Goal: Task Accomplishment & Management: Use online tool/utility

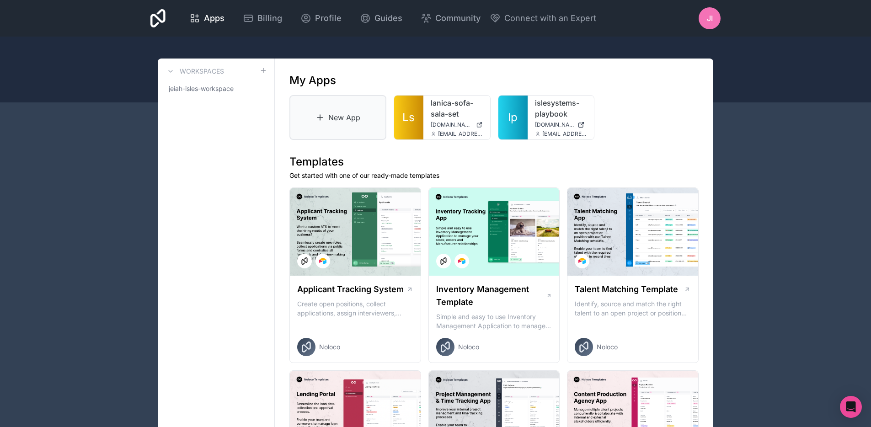
click at [353, 129] on link "New App" at bounding box center [337, 117] width 97 height 45
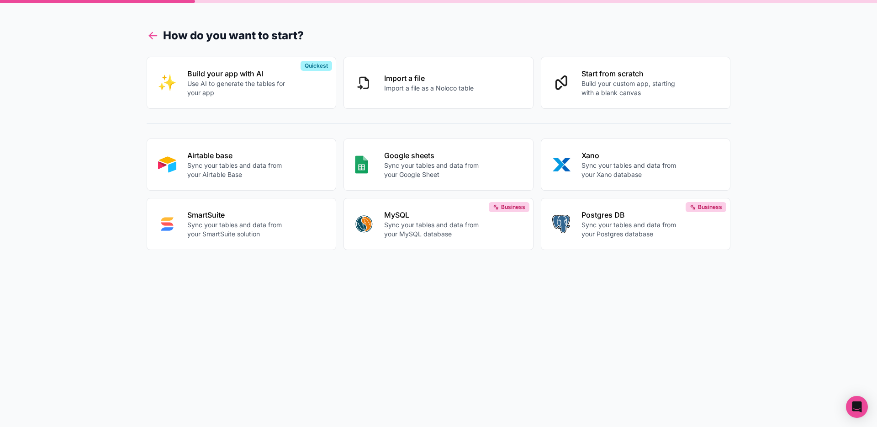
click at [149, 39] on icon at bounding box center [153, 35] width 13 height 13
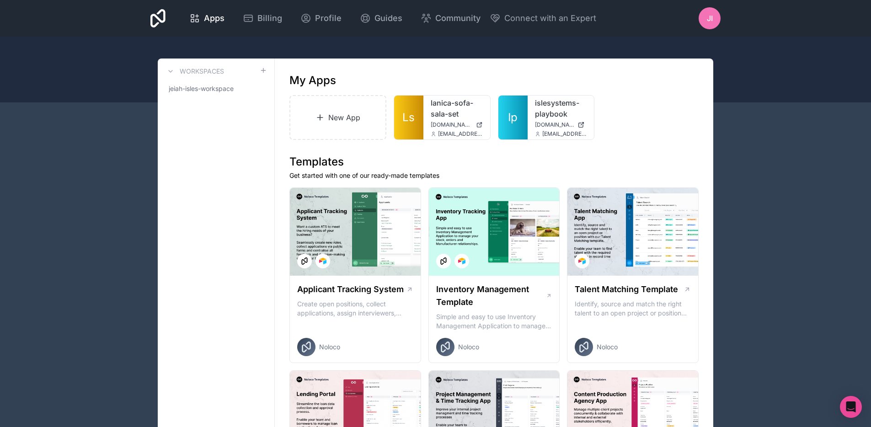
click at [159, 19] on icon at bounding box center [157, 18] width 15 height 18
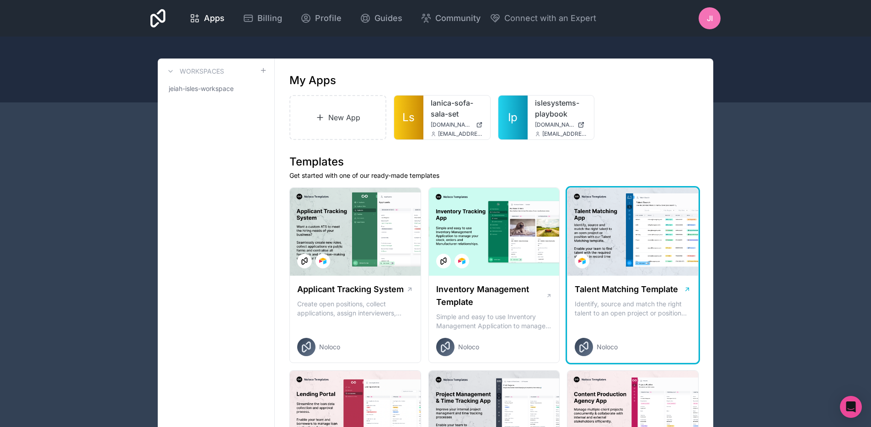
click at [685, 289] on icon at bounding box center [686, 289] width 7 height 7
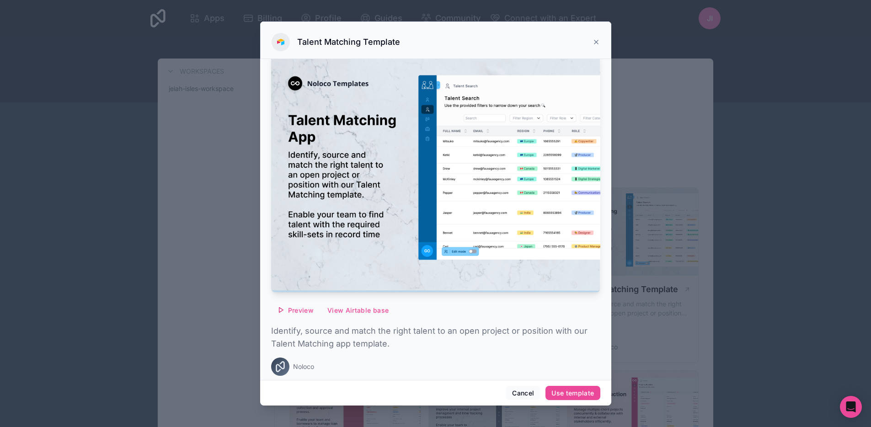
scroll to position [16, 0]
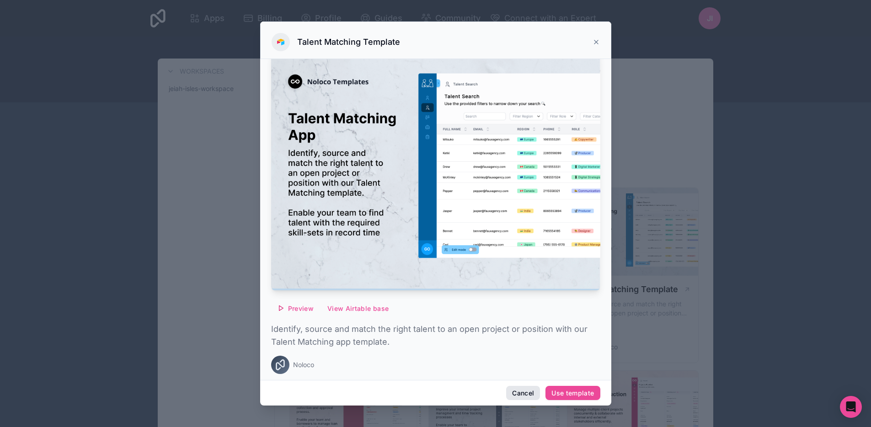
click at [527, 395] on button "Cancel" at bounding box center [523, 393] width 34 height 15
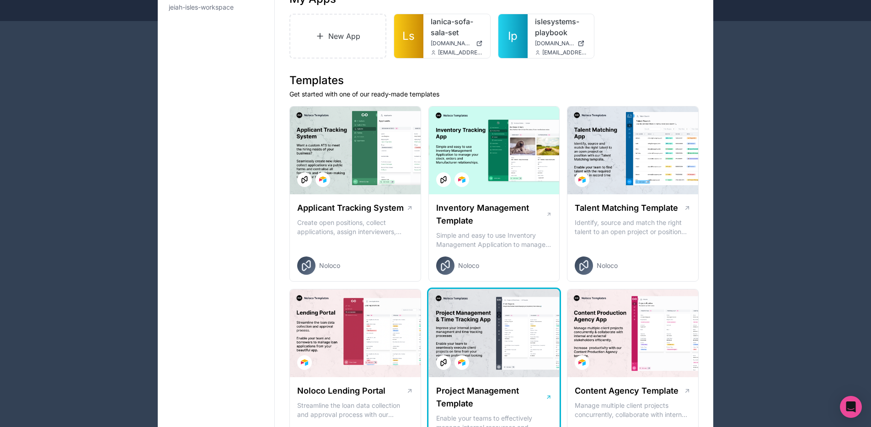
scroll to position [82, 0]
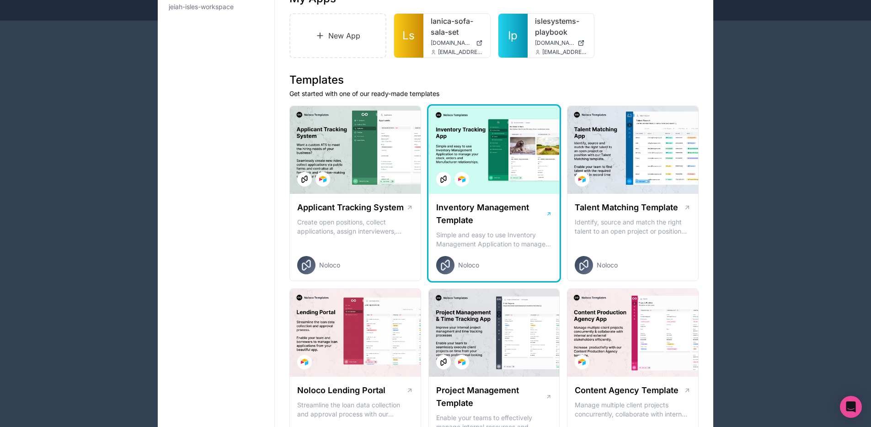
click at [550, 214] on icon at bounding box center [548, 213] width 2 height 2
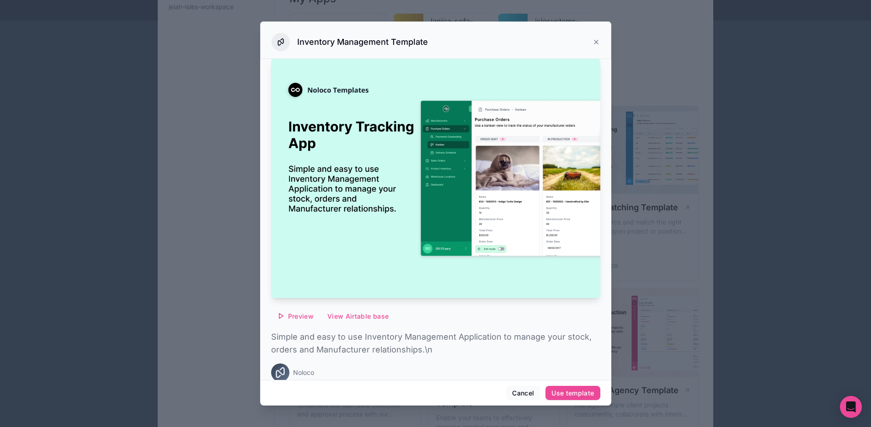
scroll to position [16, 0]
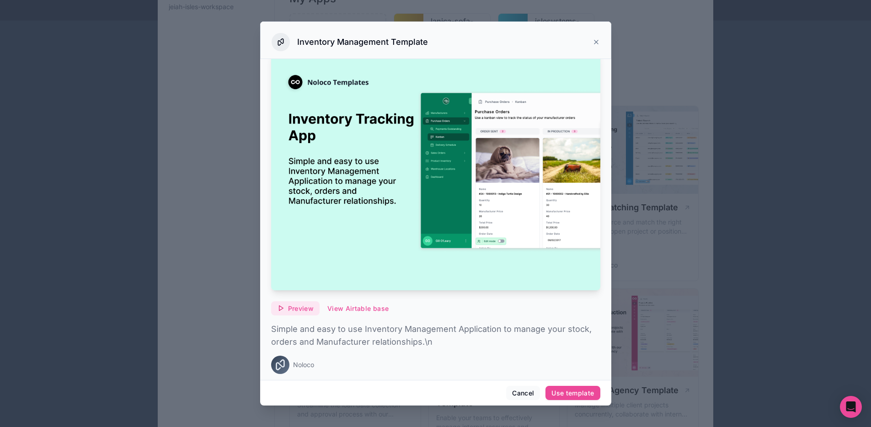
click at [316, 304] on button "Preview" at bounding box center [295, 308] width 48 height 15
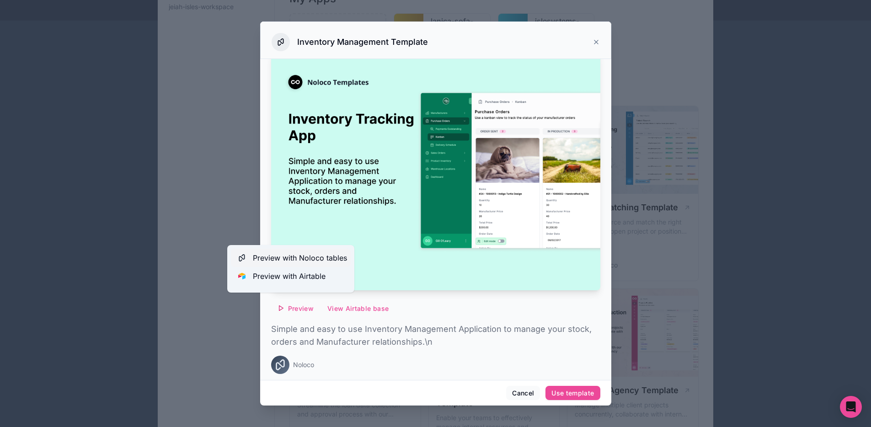
click at [307, 260] on span "Preview with Noloco tables" at bounding box center [300, 257] width 94 height 11
click at [469, 313] on div "Preview View Airtable base Simple and easy to use Inventory Management Applicat…" at bounding box center [435, 212] width 329 height 330
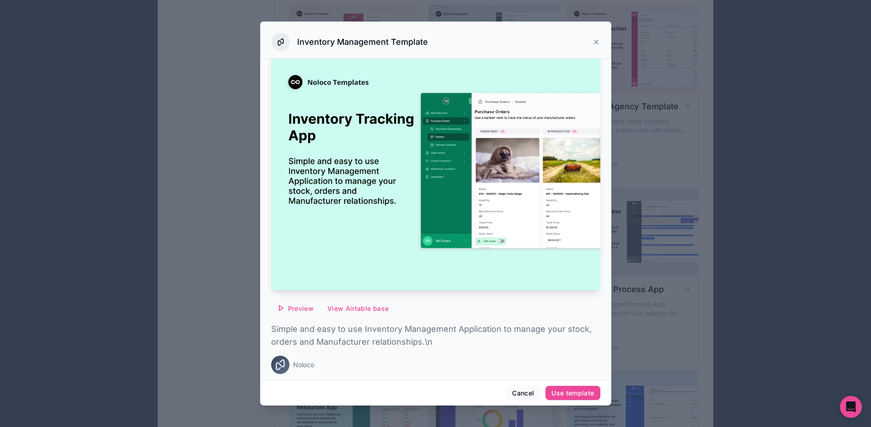
scroll to position [629, 0]
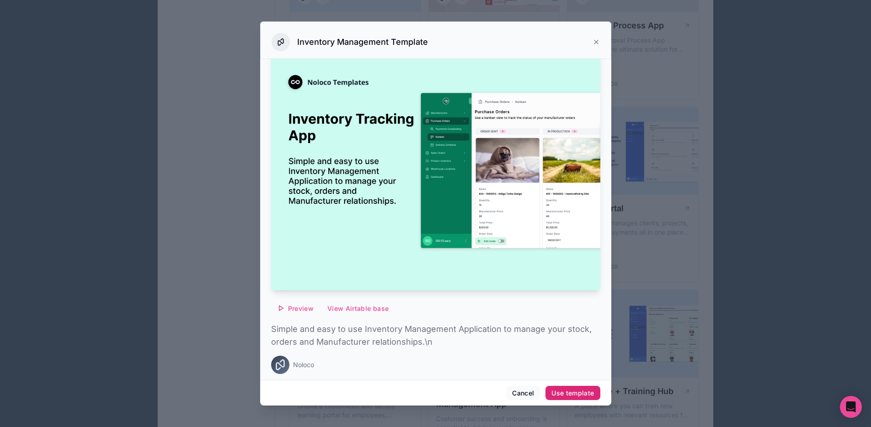
click at [578, 398] on button "Use template" at bounding box center [572, 393] width 54 height 15
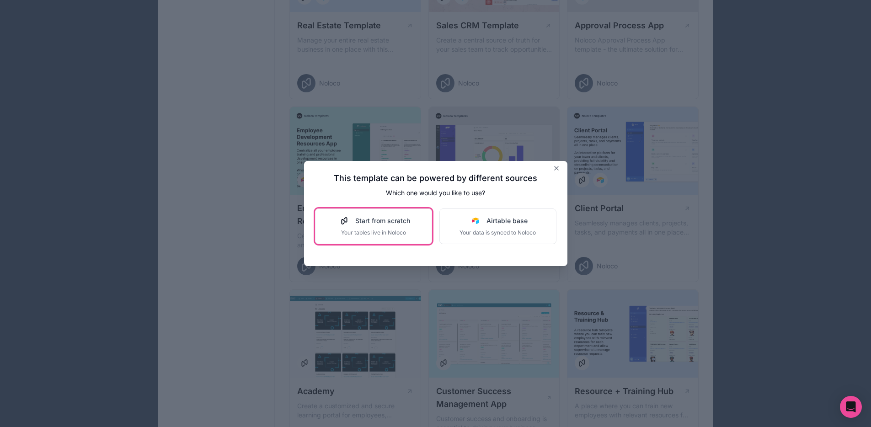
click at [385, 228] on div "Start from scratch Your tables live in Noloco" at bounding box center [373, 226] width 73 height 20
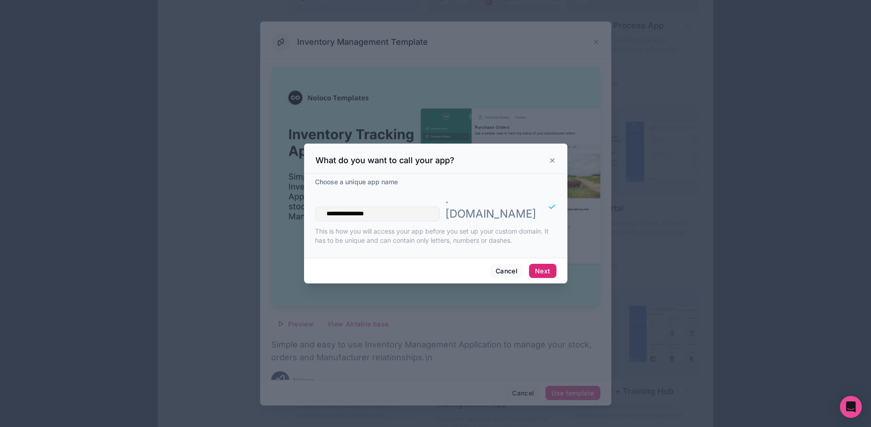
type input "**********"
click at [550, 264] on button "Next" at bounding box center [542, 271] width 27 height 15
